Goal: Task Accomplishment & Management: Use online tool/utility

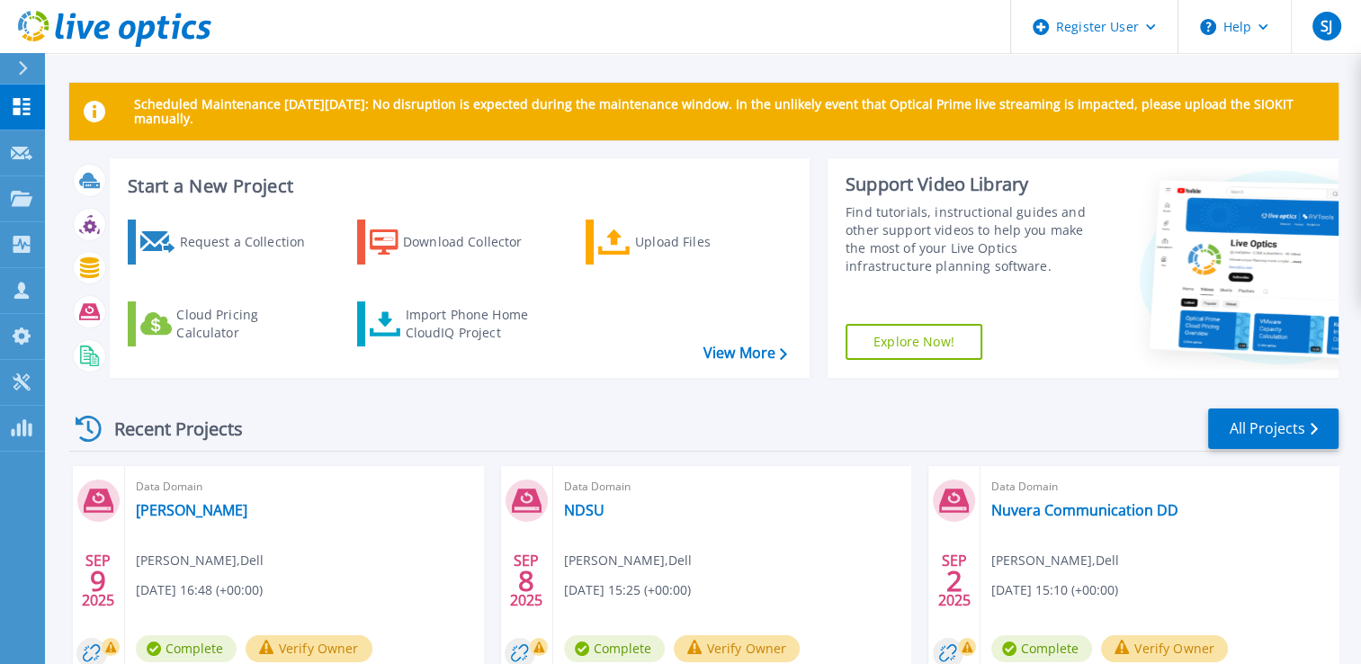
click at [443, 347] on div "Request a Collection Download Collector Upload Files Cloud Pricing Calculator I…" at bounding box center [456, 287] width 687 height 164
click at [460, 308] on div "Import Phone Home CloudIQ Project" at bounding box center [475, 324] width 140 height 36
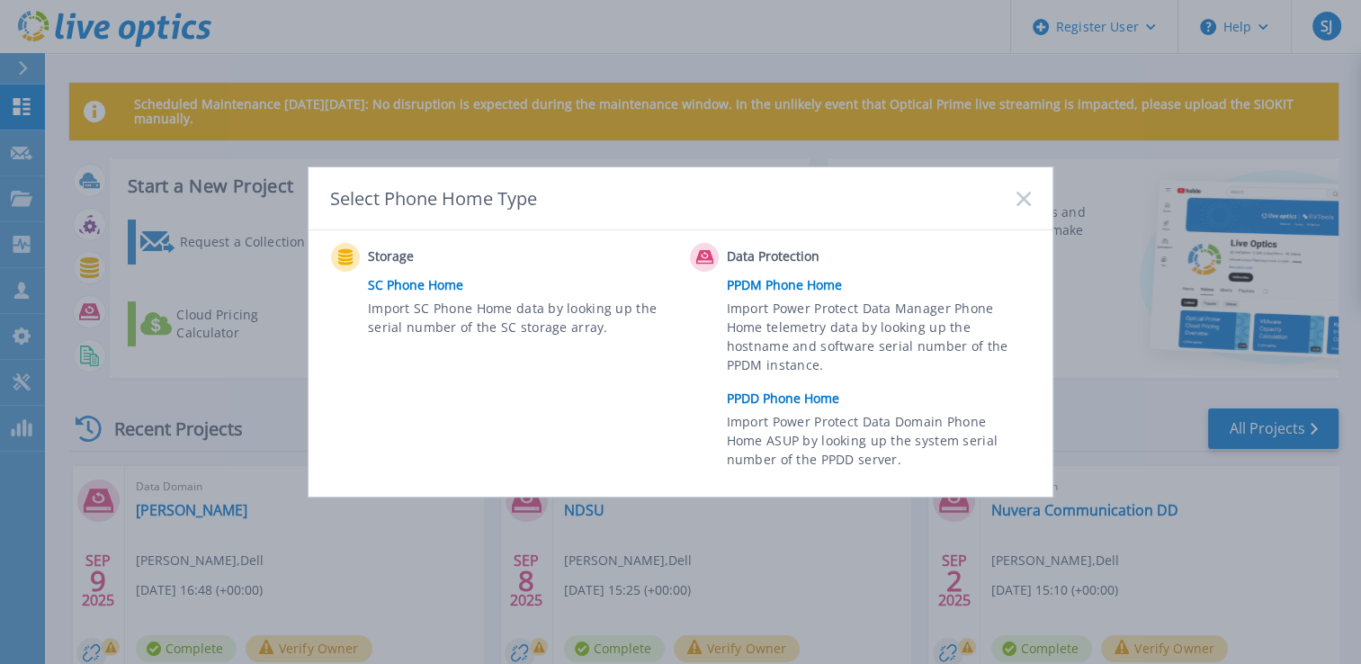
click at [780, 398] on link "PPDD Phone Home" at bounding box center [883, 398] width 313 height 27
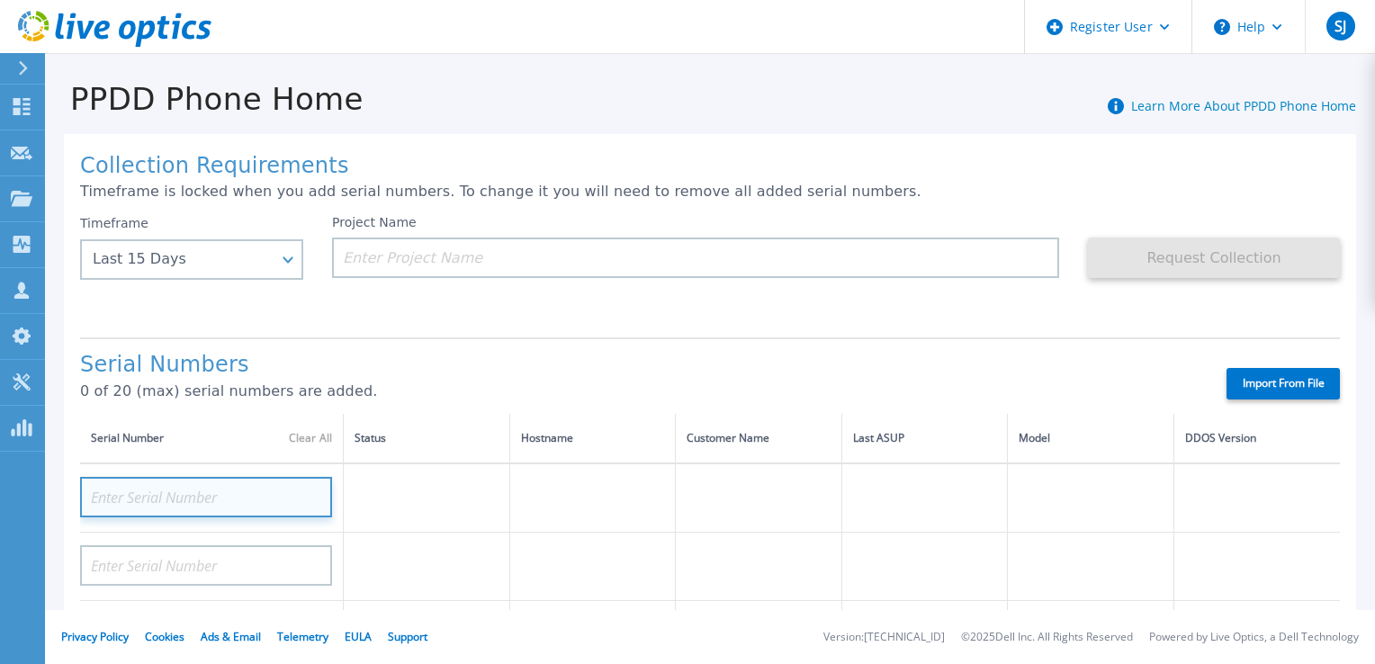
paste input "56JD6S3"
type input "56JD6S3"
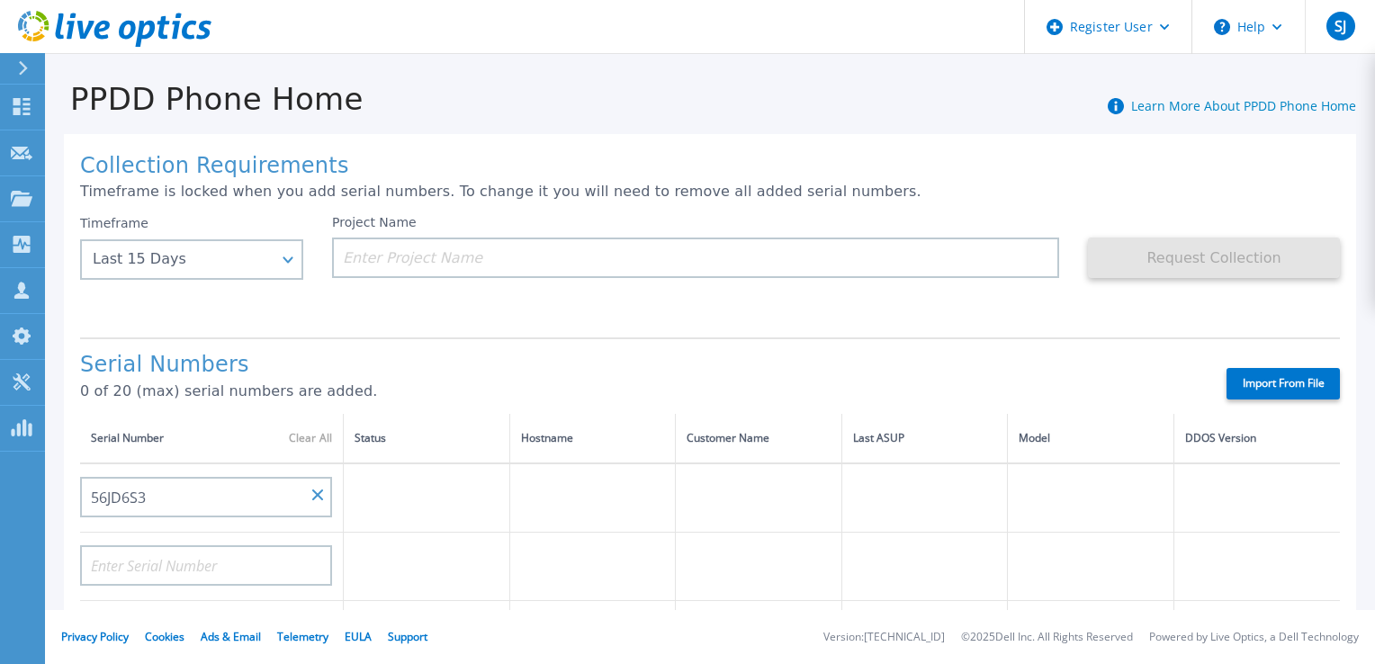
click at [921, 391] on p "0 of 20 (max) serial numbers are added." at bounding box center [637, 391] width 1115 height 16
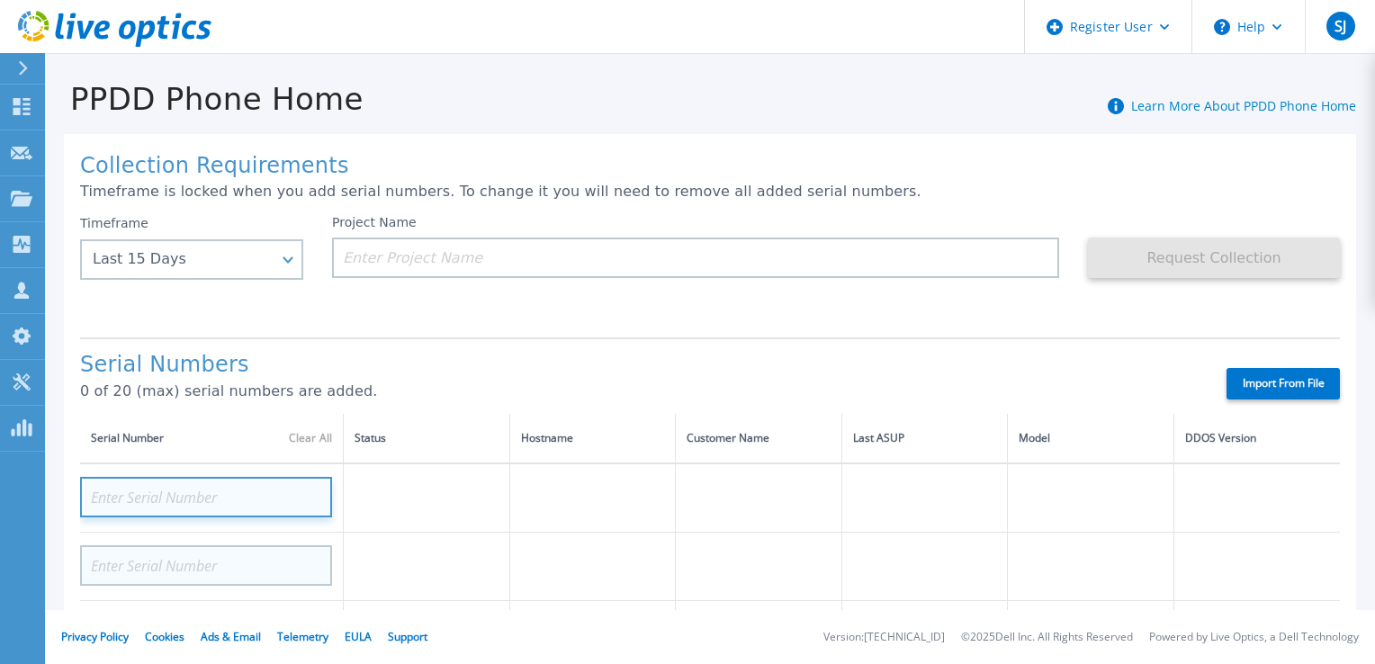
drag, startPoint x: 315, startPoint y: 553, endPoint x: 281, endPoint y: 555, distance: 34.2
click at [215, 505] on input at bounding box center [206, 497] width 252 height 40
paste input "797MYS3"
type input "797MYS3"
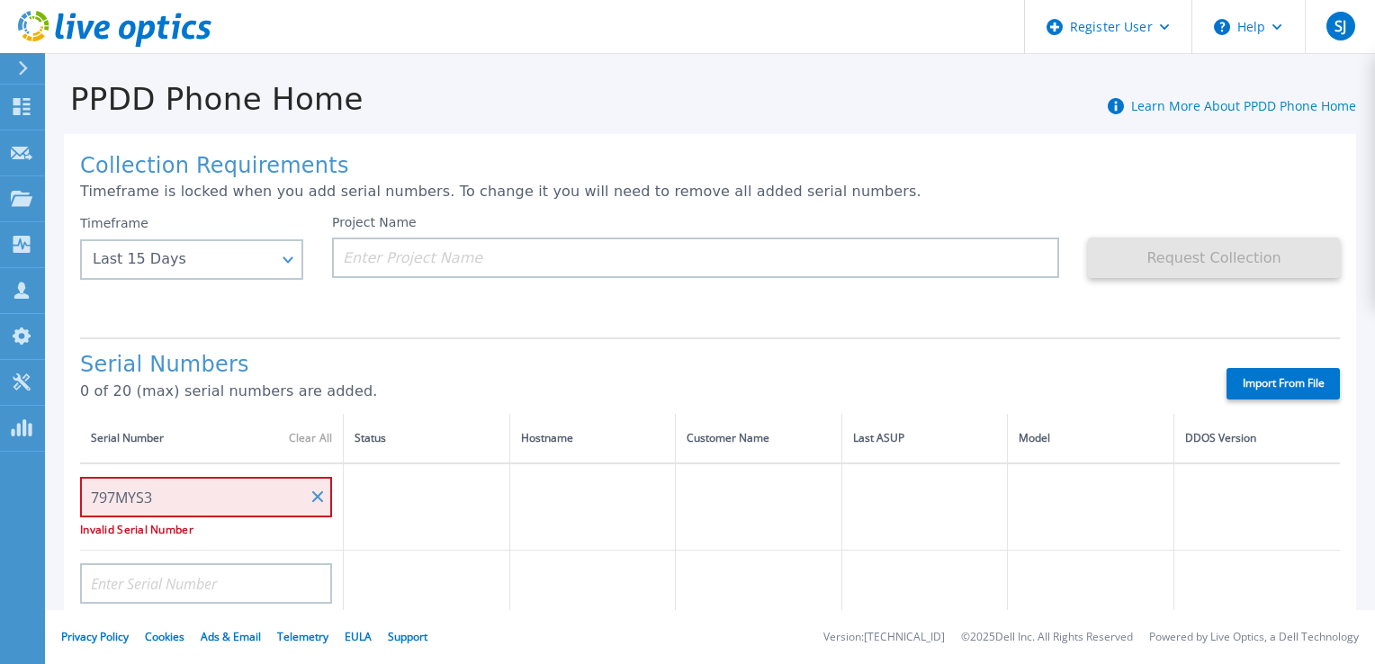
click at [570, 484] on td at bounding box center [592, 506] width 166 height 87
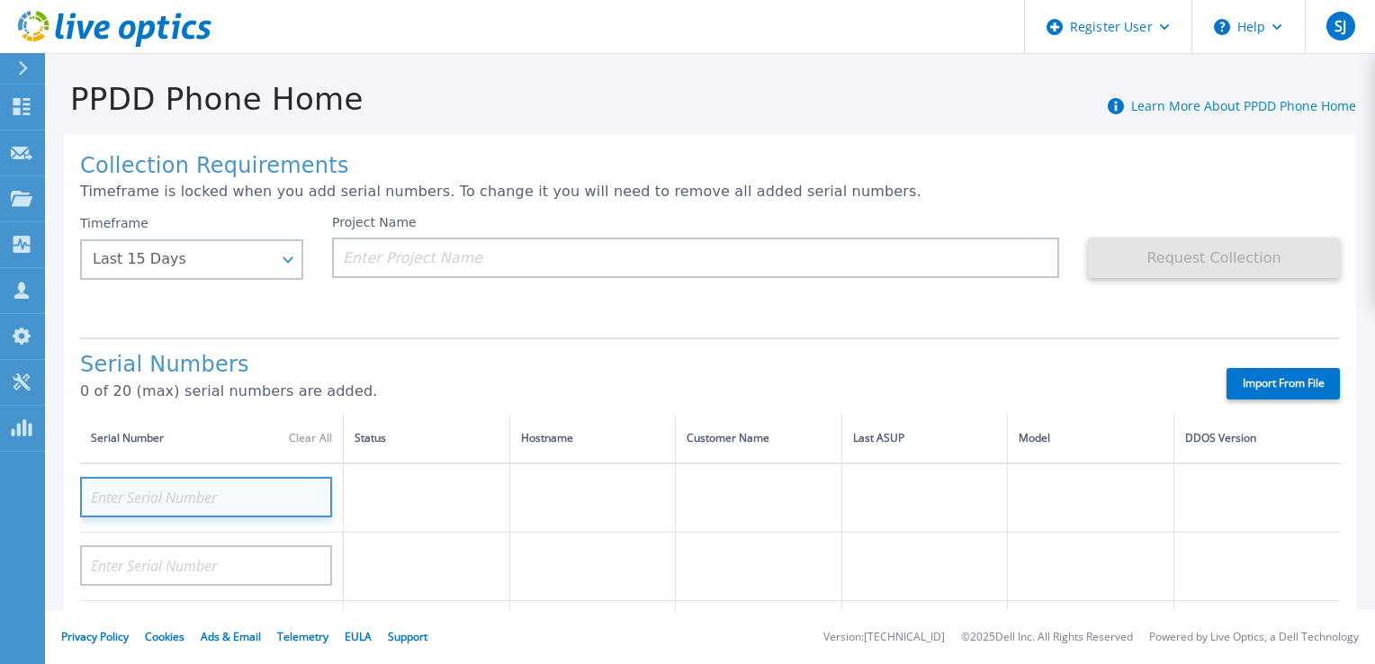
paste input "UPG EMC GW764"
click at [152, 501] on input "UPG EMC GW764" at bounding box center [206, 497] width 252 height 40
drag, startPoint x: 160, startPoint y: 498, endPoint x: 54, endPoint y: 502, distance: 106.2
click at [55, 502] on div "Collection Requirements Timeframe is locked when you add serial numbers. To cha…" at bounding box center [710, 634] width 1330 height 1035
type input "GW764"
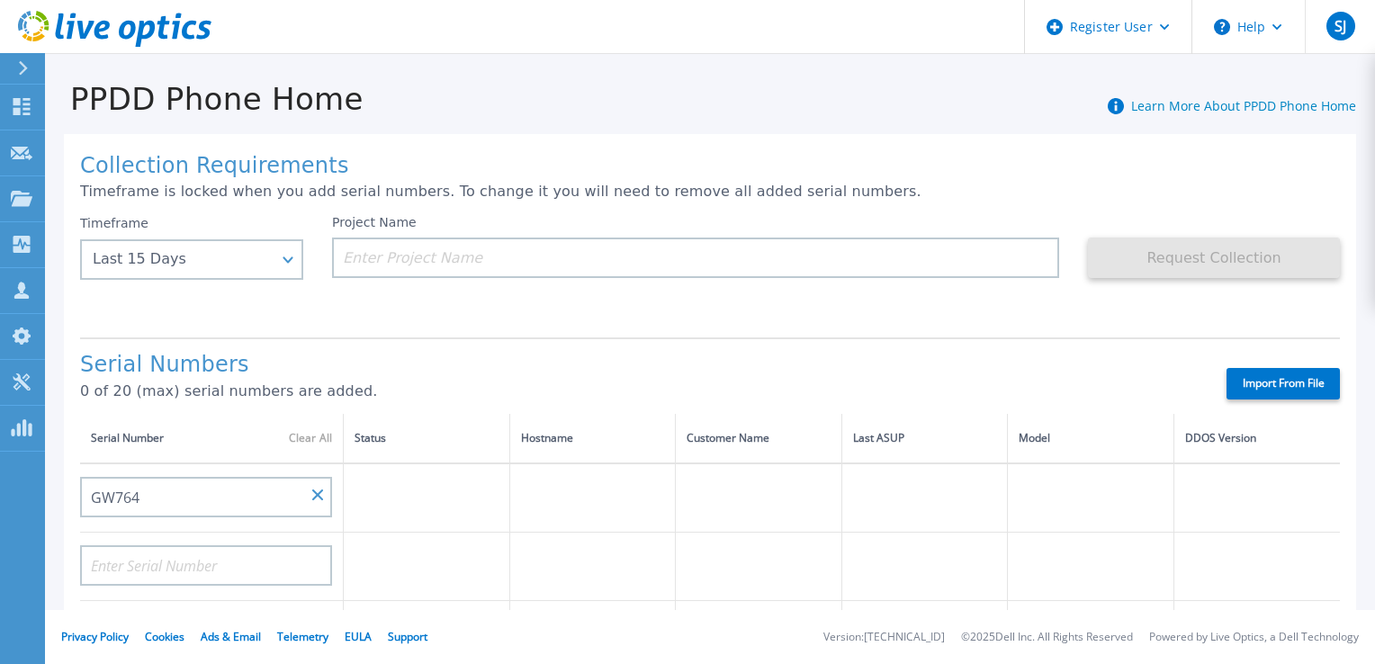
click at [475, 358] on h1 "Serial Numbers" at bounding box center [637, 365] width 1115 height 25
